Goal: Task Accomplishment & Management: Use online tool/utility

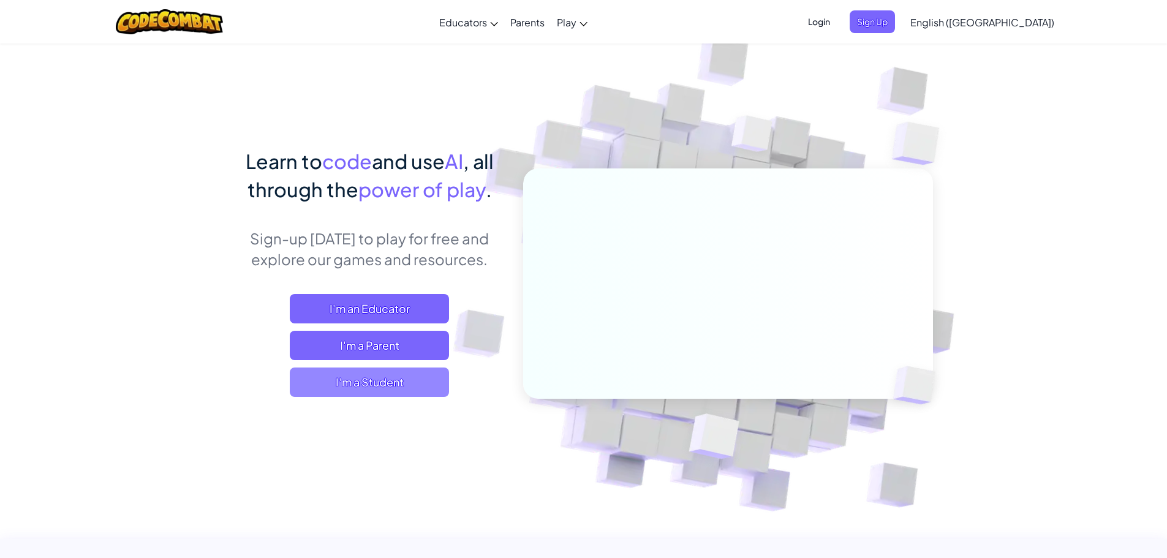
click at [400, 383] on span "I'm a Student" at bounding box center [369, 381] width 159 height 29
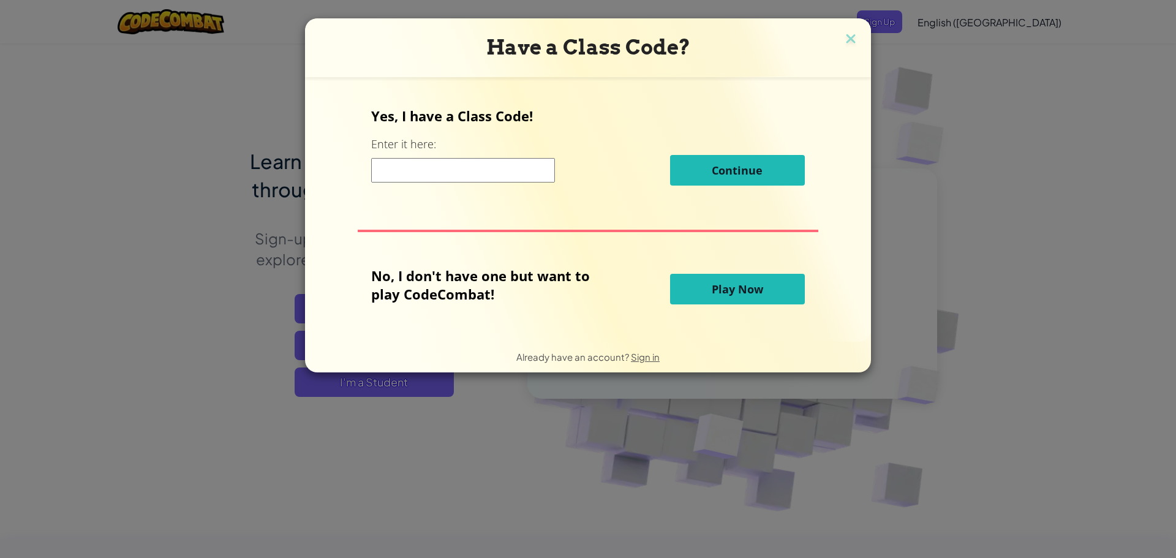
click at [448, 176] on input at bounding box center [463, 170] width 184 height 24
click at [737, 273] on div "No, I don't have one but want to play CodeCombat! Play Now" at bounding box center [587, 288] width 433 height 45
click at [724, 286] on span "Play Now" at bounding box center [737, 289] width 51 height 15
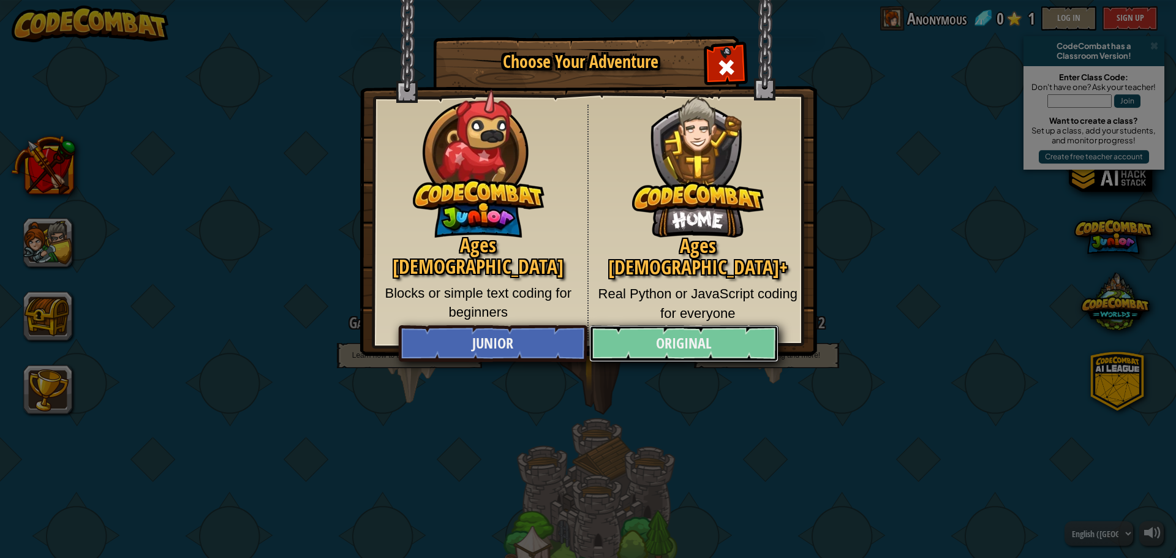
click at [688, 342] on link "Original" at bounding box center [683, 343] width 189 height 37
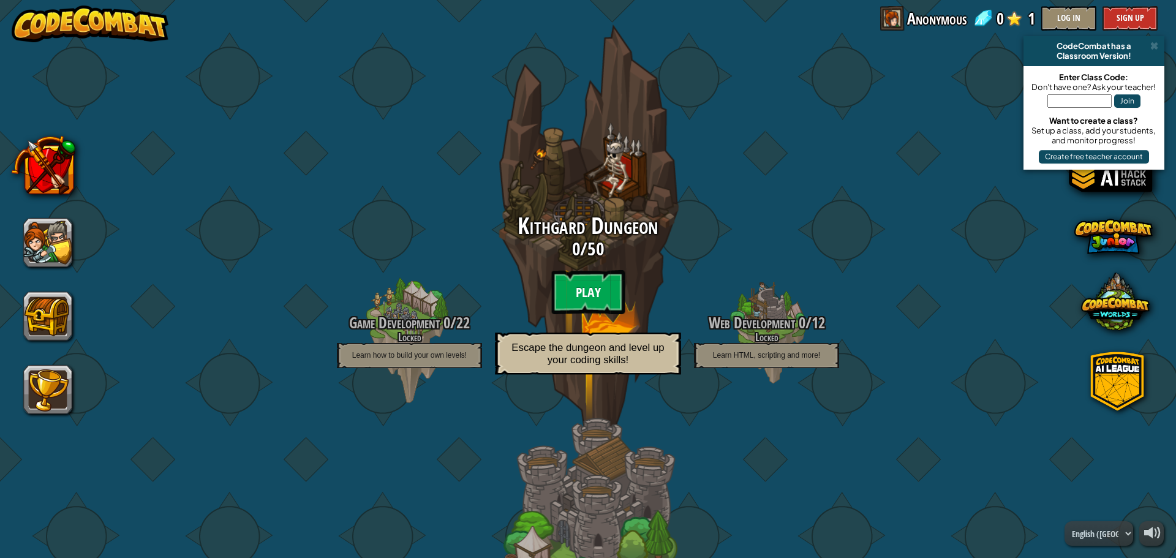
click at [596, 290] on btn "Play" at bounding box center [587, 292] width 73 height 44
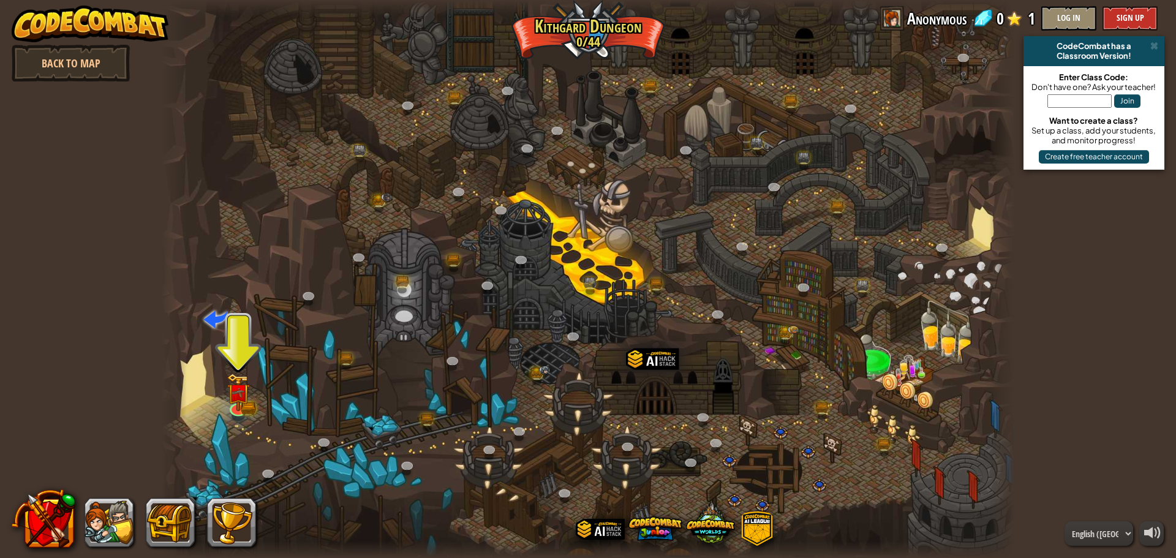
click at [251, 397] on div at bounding box center [588, 279] width 854 height 558
click at [243, 388] on img at bounding box center [238, 383] width 13 height 13
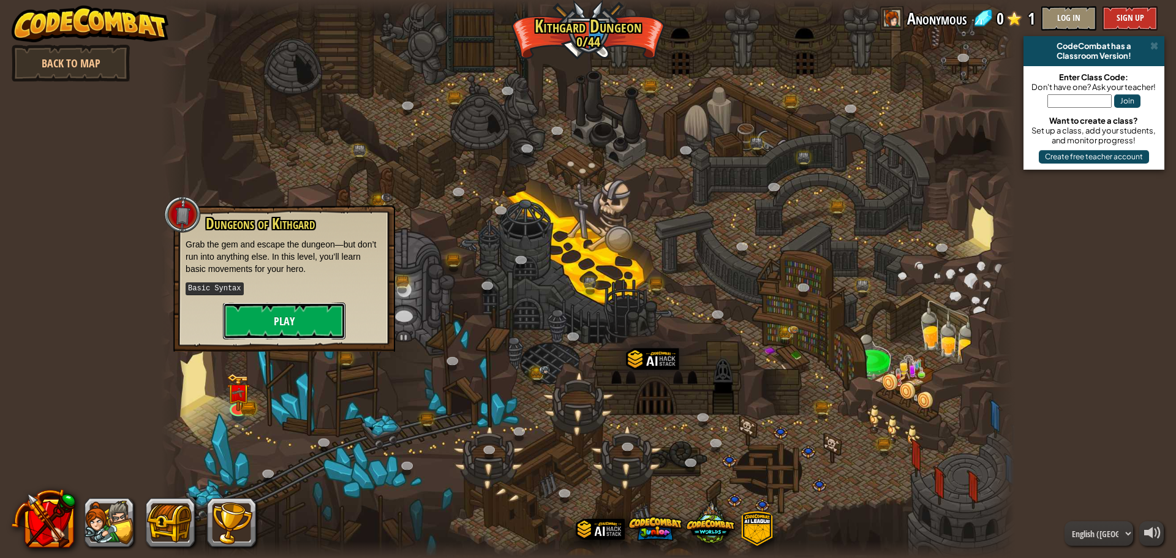
click at [304, 322] on button "Play" at bounding box center [284, 321] width 122 height 37
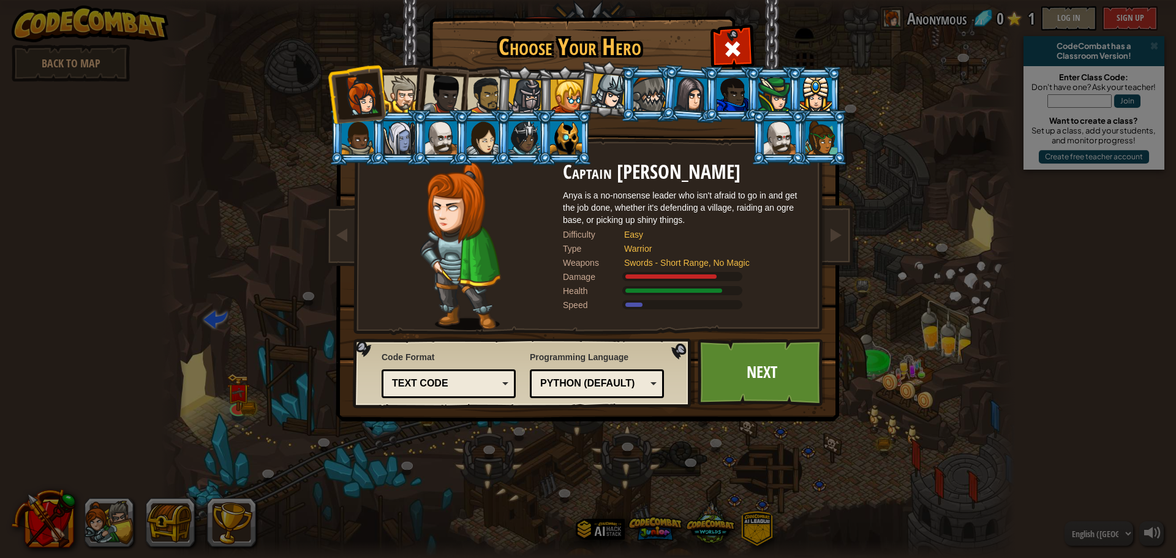
click at [464, 382] on div "Text code" at bounding box center [445, 384] width 106 height 14
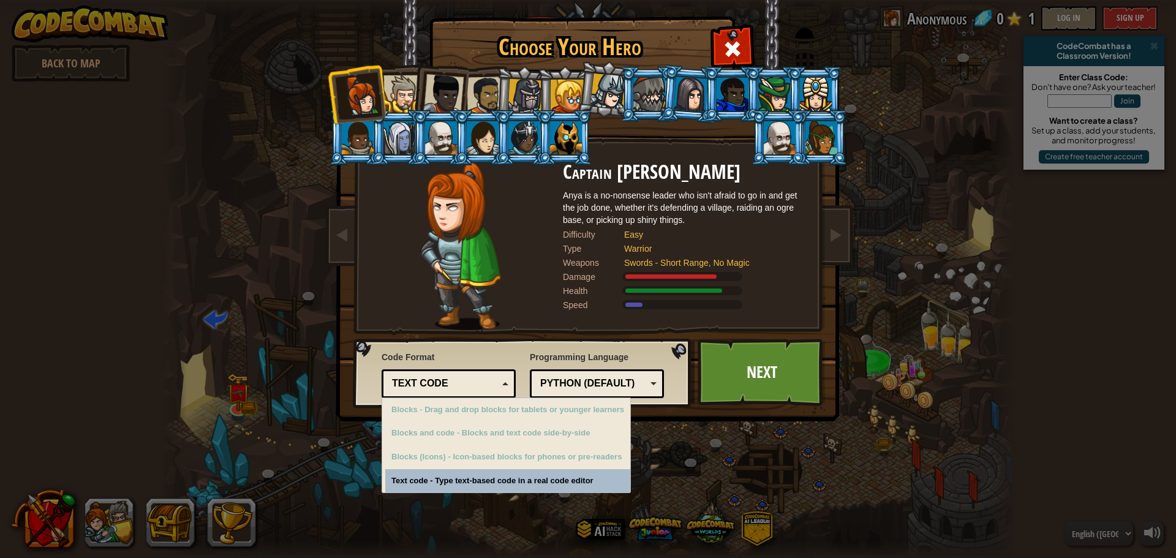
click at [464, 382] on div "Text code" at bounding box center [445, 384] width 106 height 14
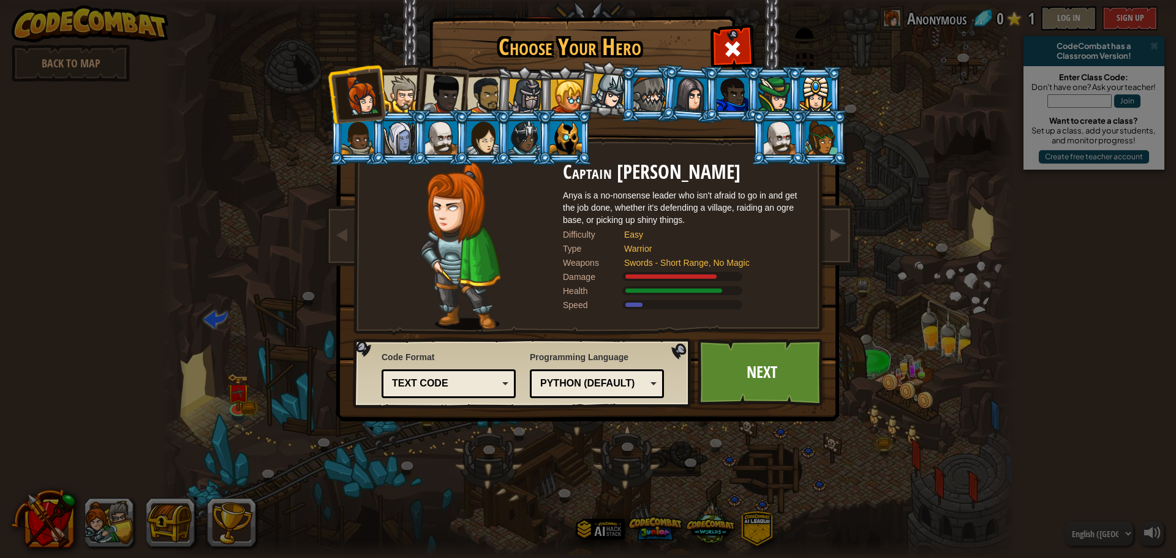
click at [633, 376] on div "Python (Default)" at bounding box center [597, 383] width 118 height 19
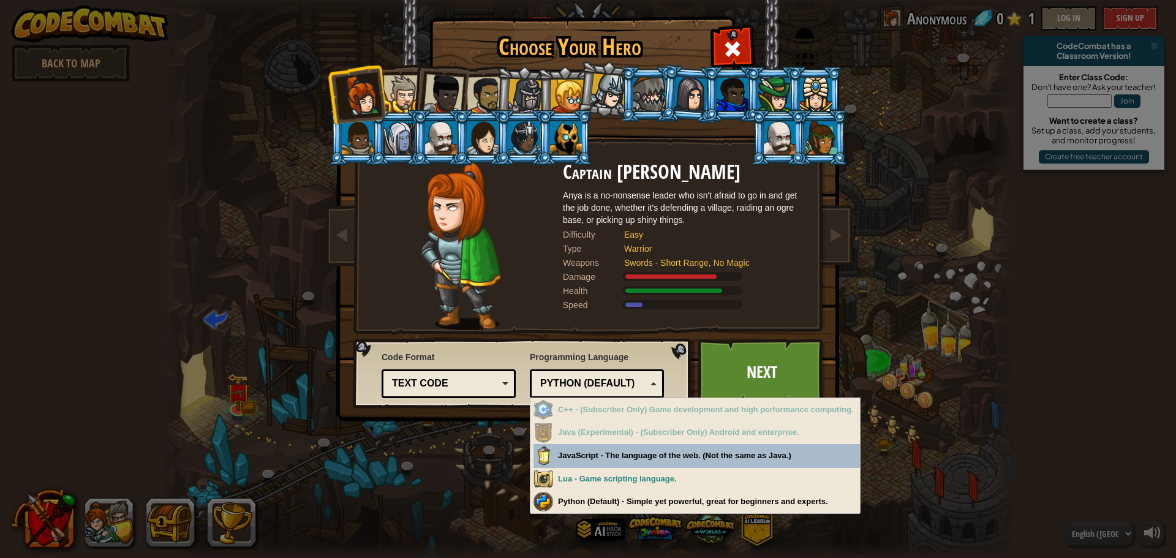
click at [633, 377] on div "Python (Default)" at bounding box center [593, 384] width 106 height 14
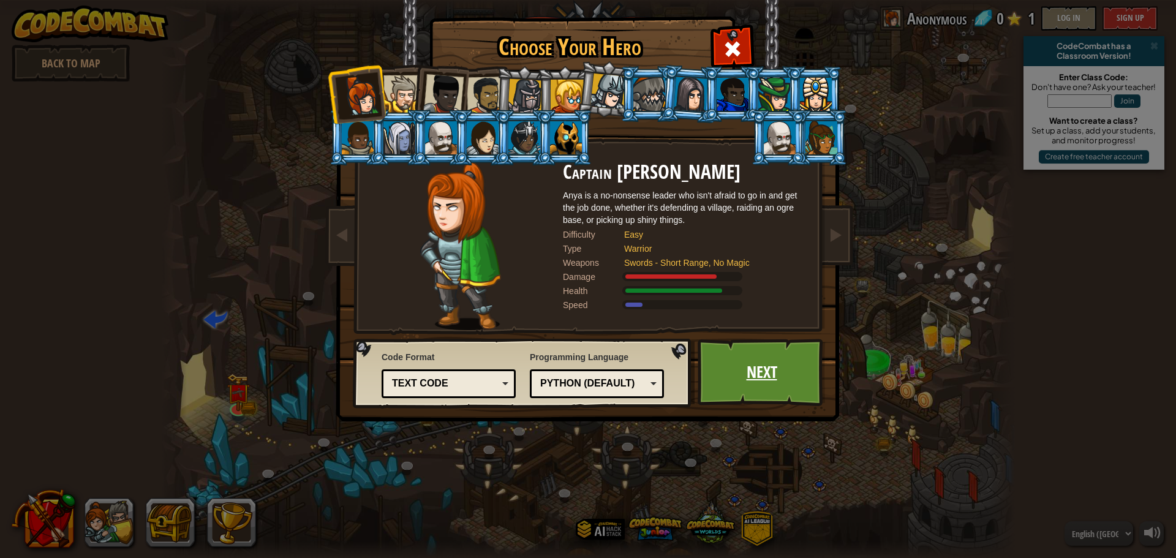
click at [778, 383] on link "Next" at bounding box center [762, 372] width 128 height 67
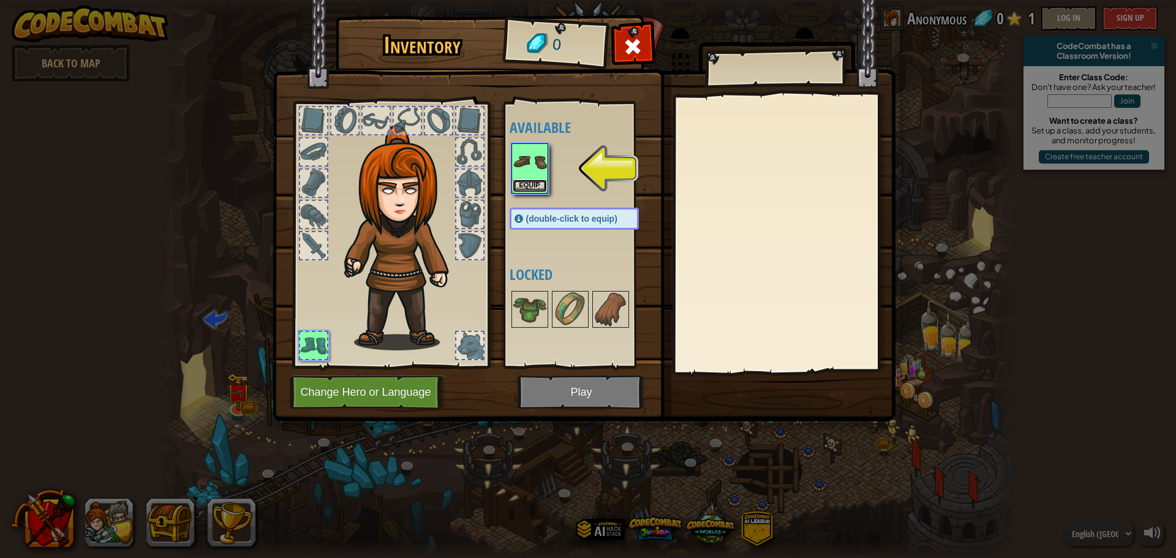
click at [520, 182] on button "Equip" at bounding box center [530, 185] width 34 height 13
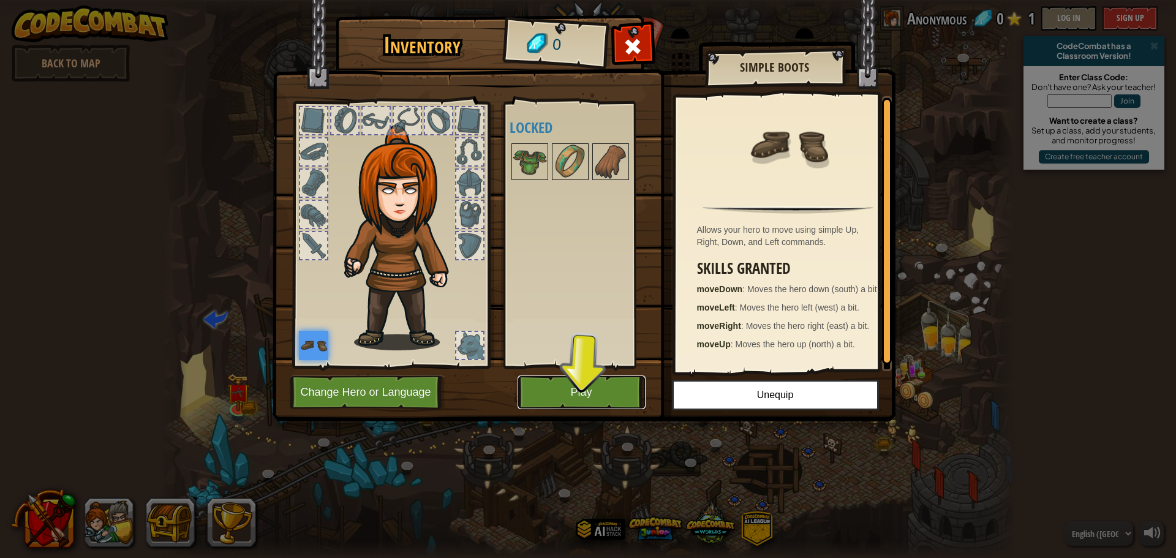
click at [597, 401] on button "Play" at bounding box center [582, 392] width 128 height 34
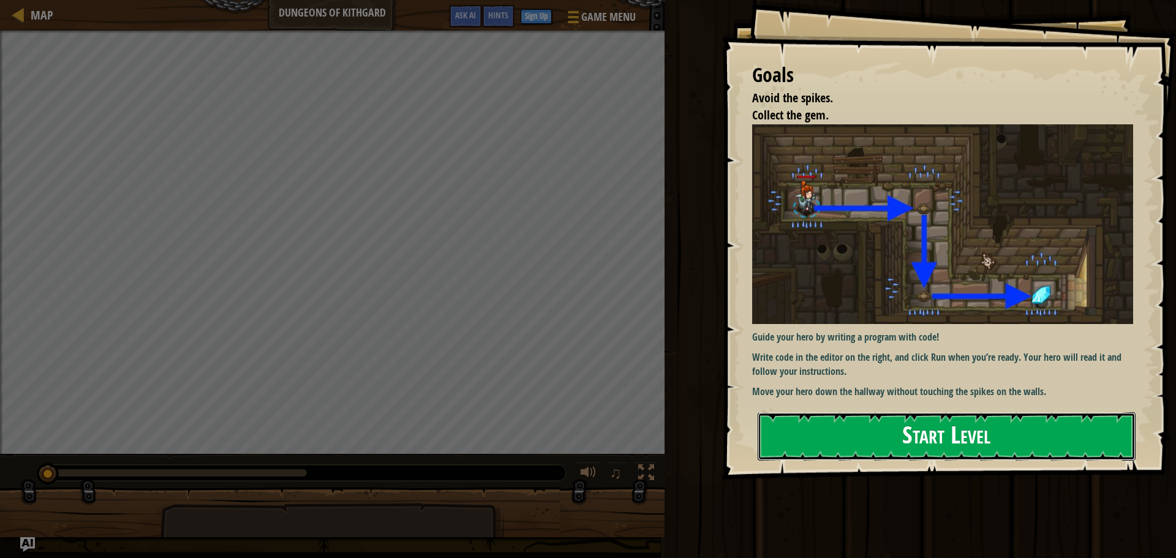
click at [924, 417] on button "Start Level" at bounding box center [947, 436] width 378 height 48
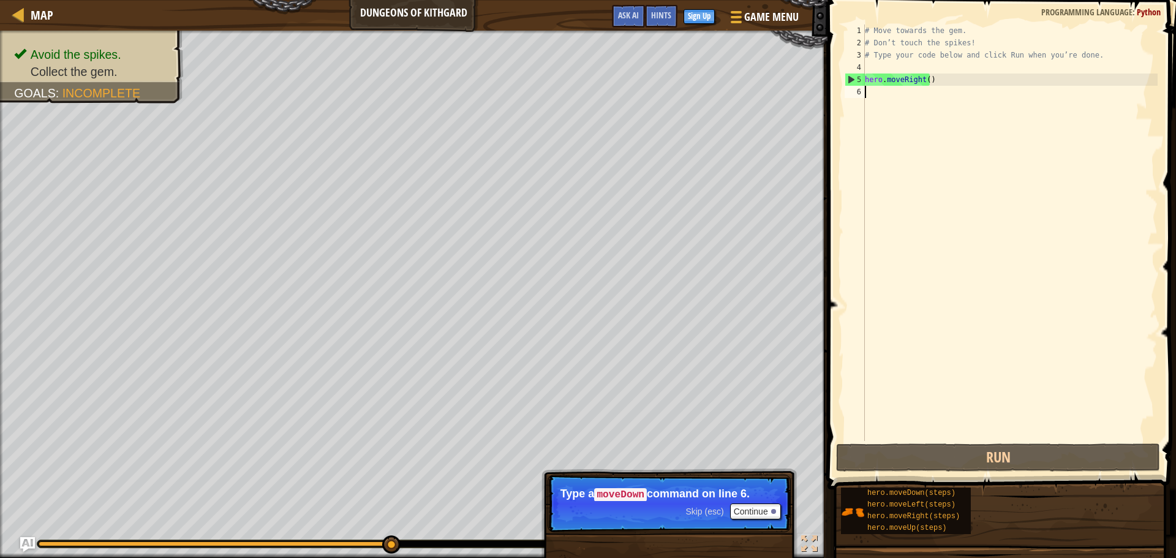
scroll to position [6, 0]
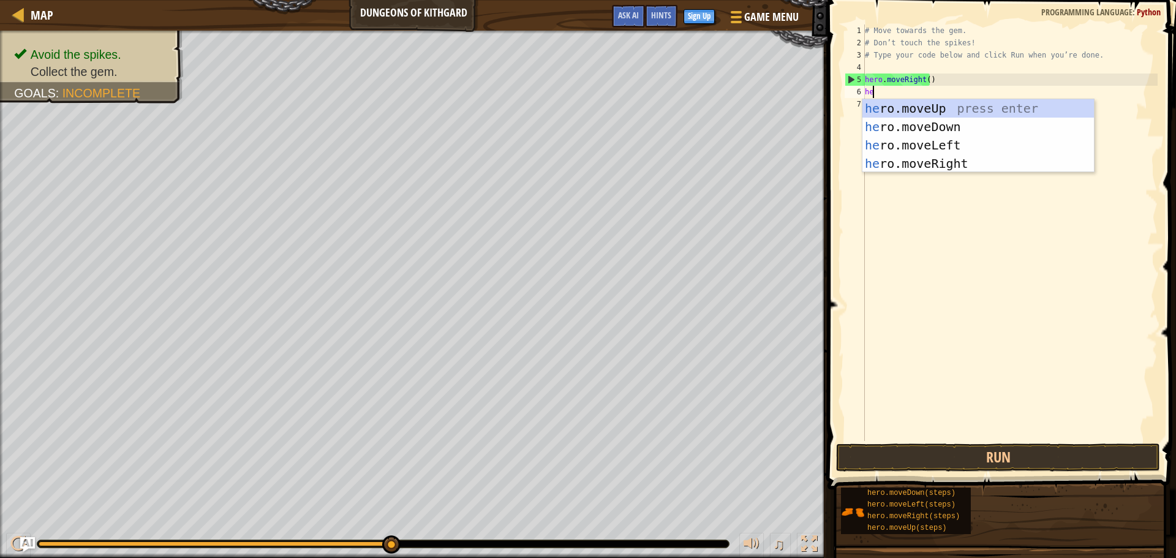
type textarea "her"
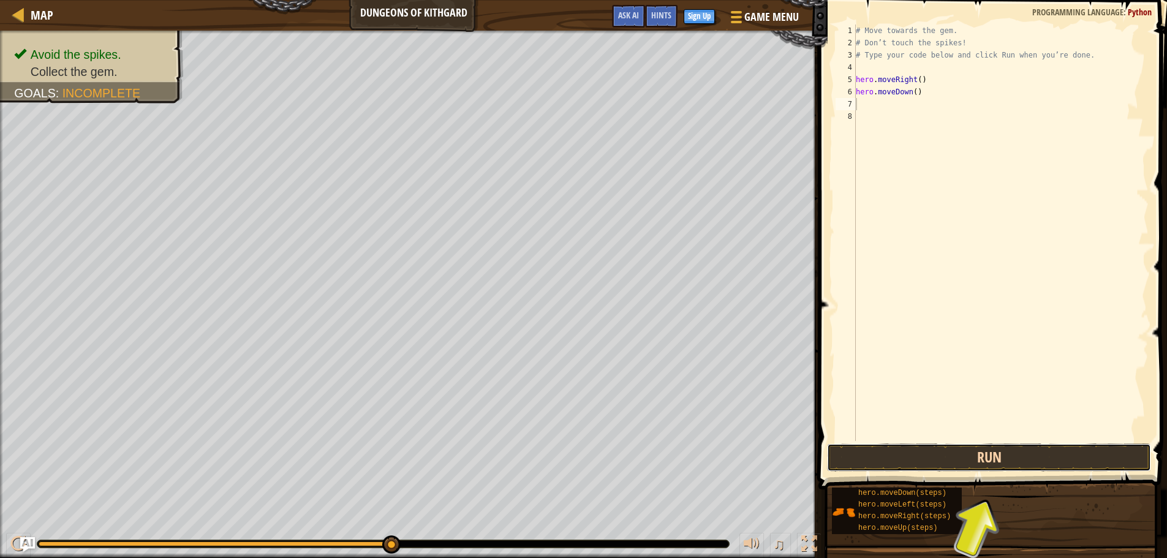
click at [1063, 459] on button "Run" at bounding box center [989, 457] width 324 height 28
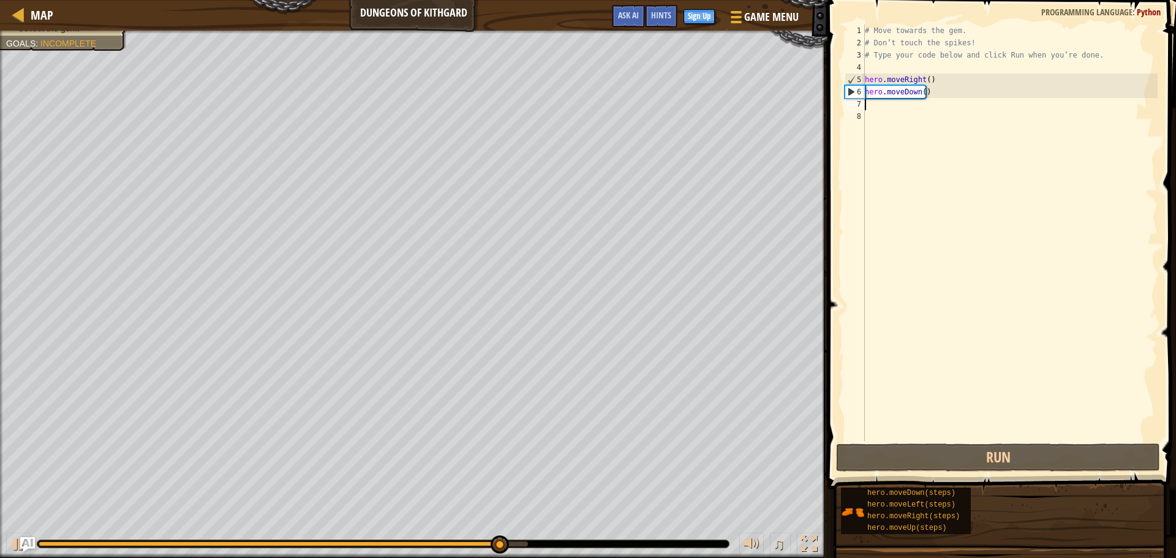
type textarea "m"
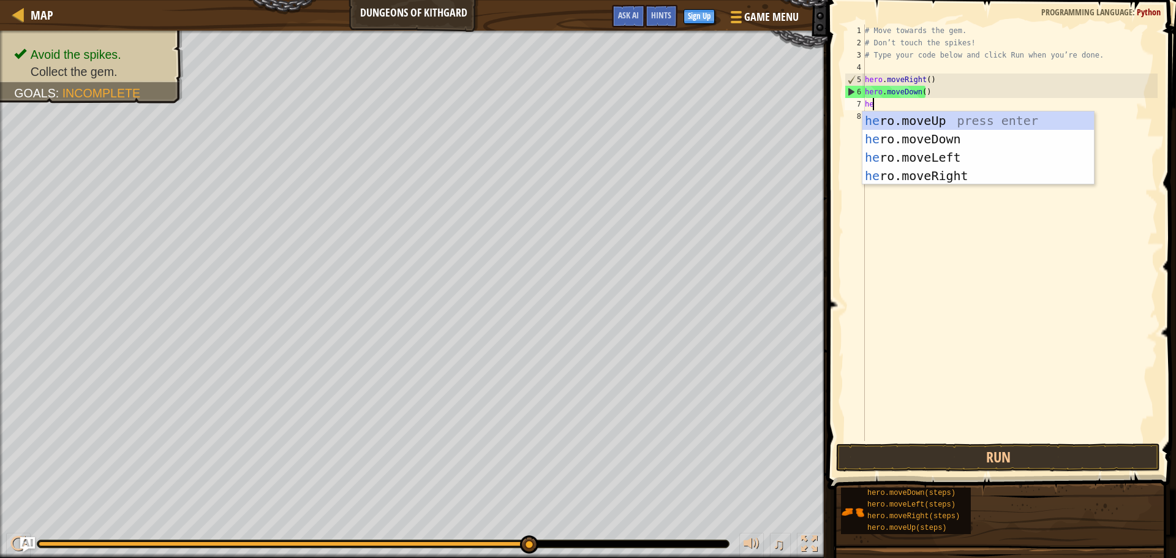
type textarea "her"
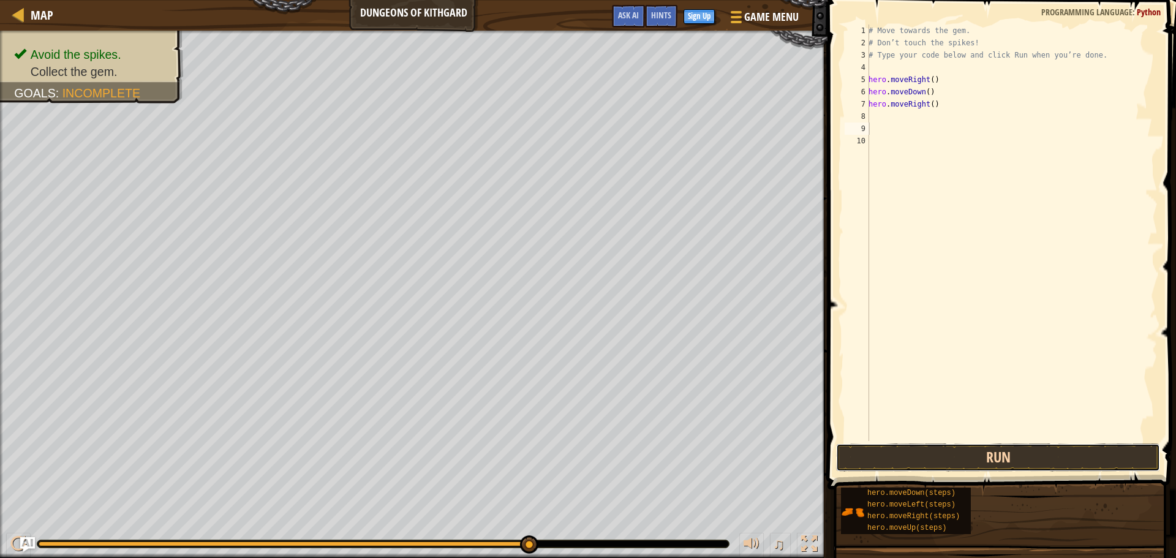
click at [982, 451] on button "Run" at bounding box center [998, 457] width 324 height 28
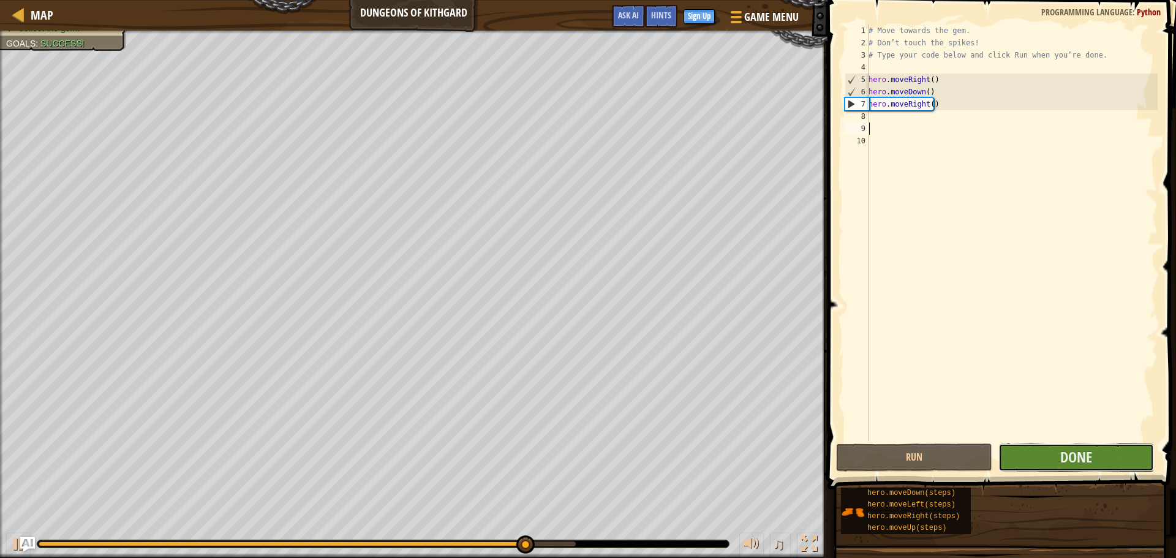
click at [1053, 456] on button "Done" at bounding box center [1076, 457] width 156 height 28
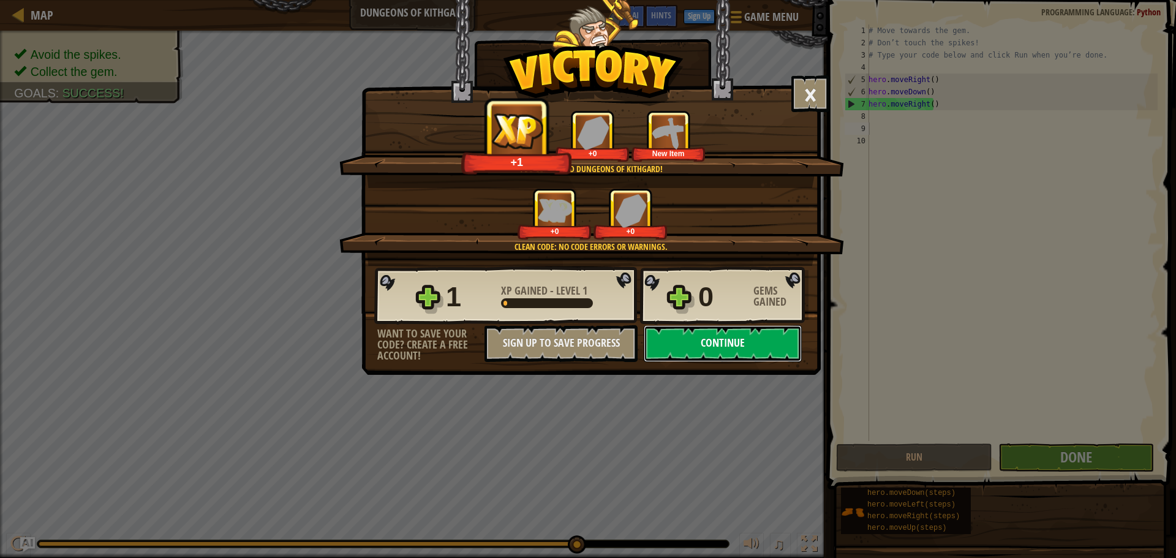
click at [726, 344] on button "Continue" at bounding box center [723, 343] width 158 height 37
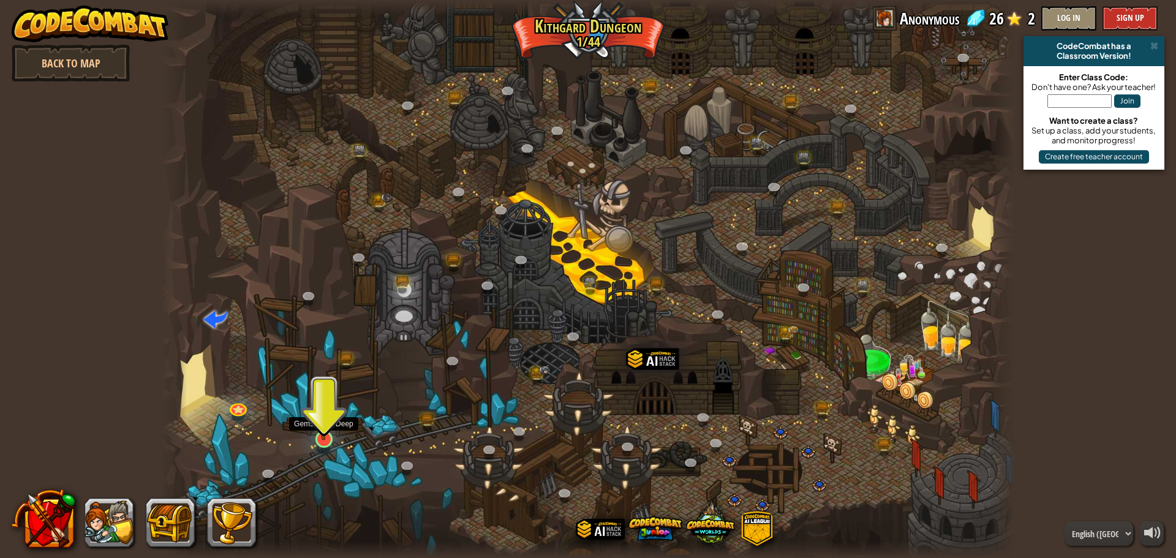
click at [328, 437] on img at bounding box center [323, 414] width 23 height 52
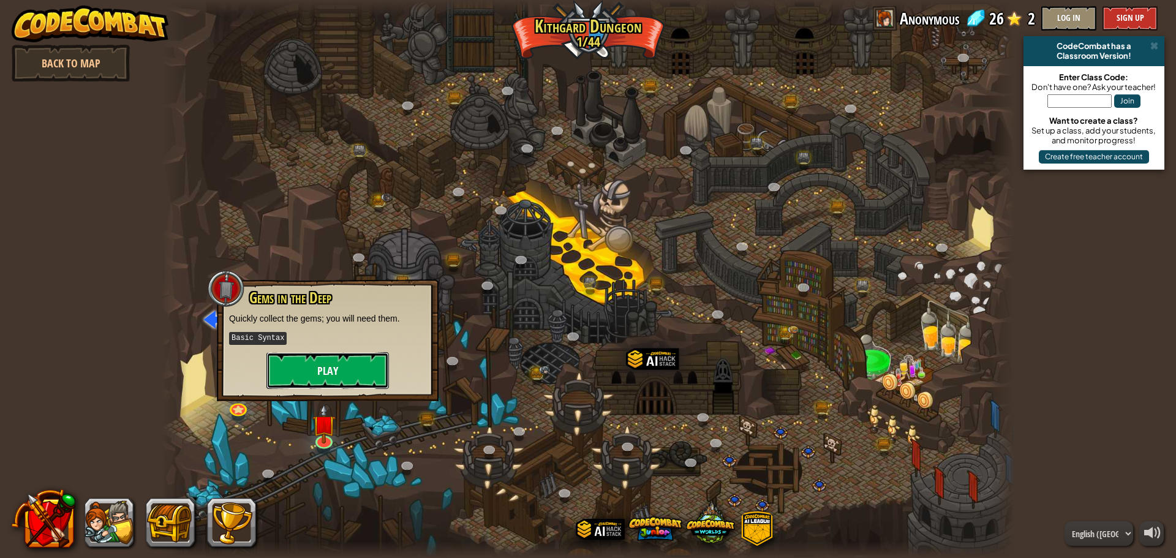
click at [326, 352] on button "Play" at bounding box center [327, 370] width 122 height 37
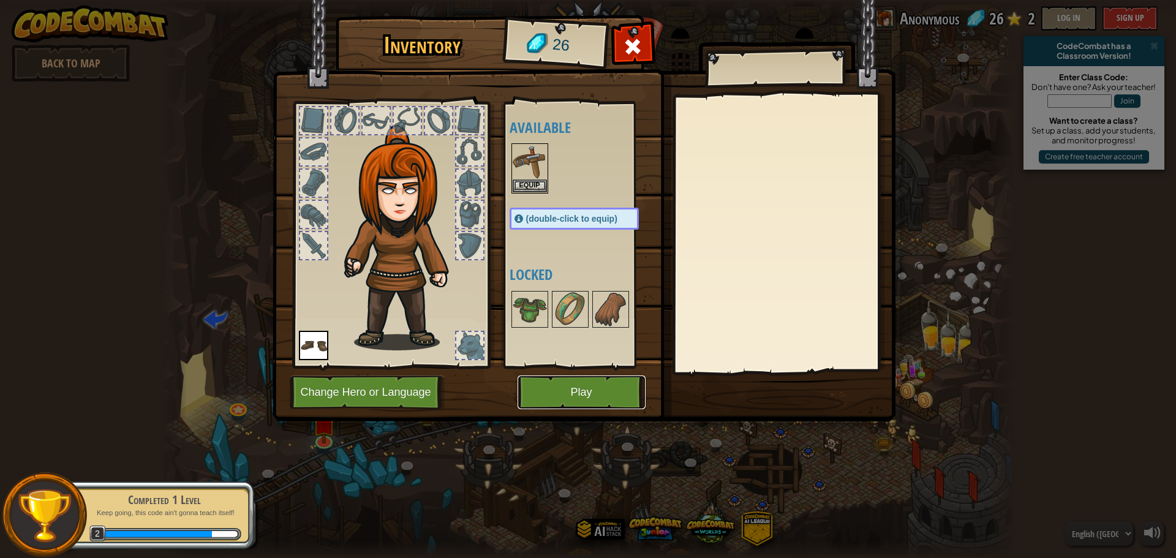
click at [584, 401] on button "Play" at bounding box center [582, 392] width 128 height 34
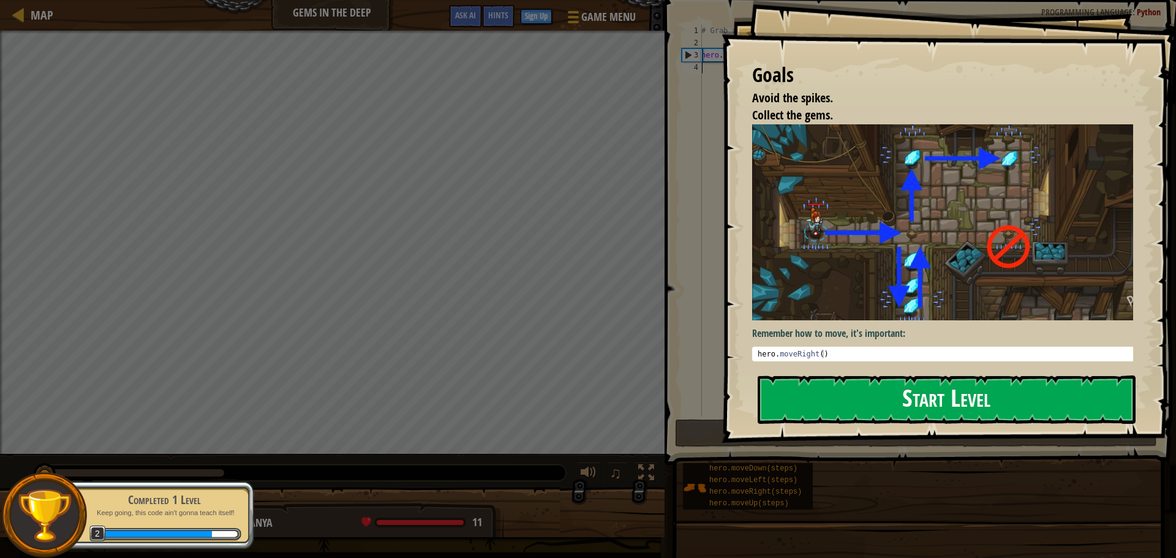
click at [914, 397] on button "Start Level" at bounding box center [947, 399] width 378 height 48
